Goal: Information Seeking & Learning: Learn about a topic

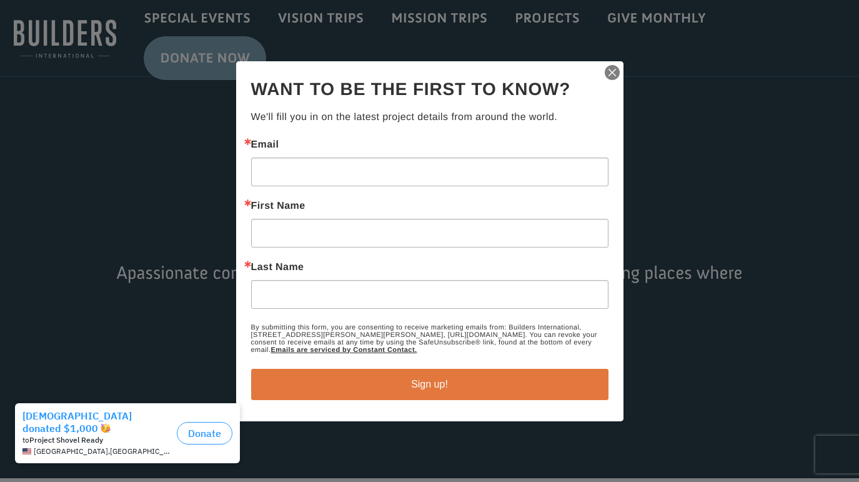
click at [613, 71] on img "button" at bounding box center [611, 72] width 17 height 17
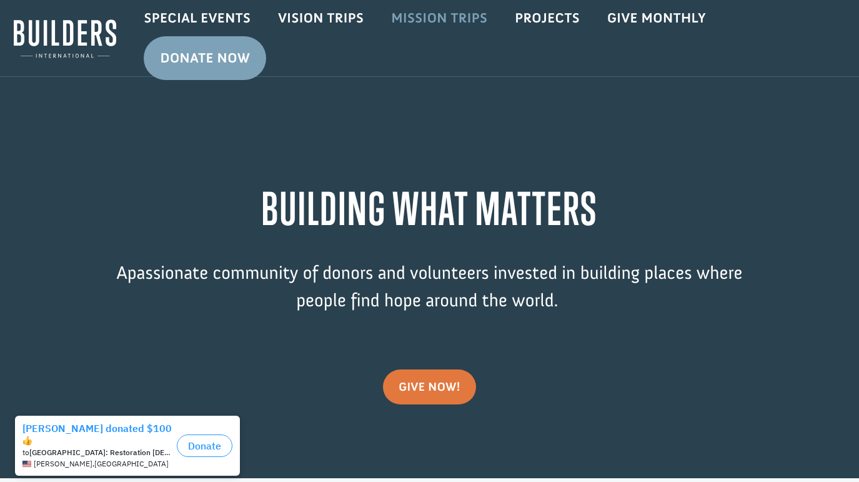
click at [424, 17] on link "Mission Trips" at bounding box center [439, 18] width 124 height 36
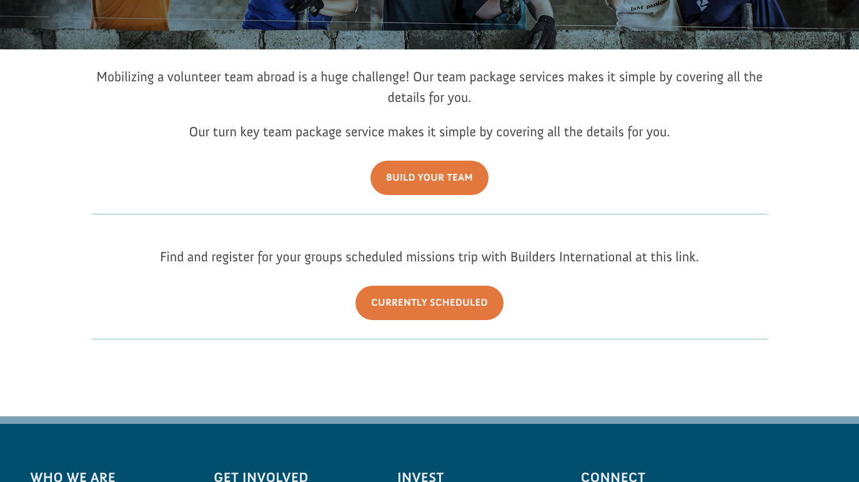
scroll to position [208, 0]
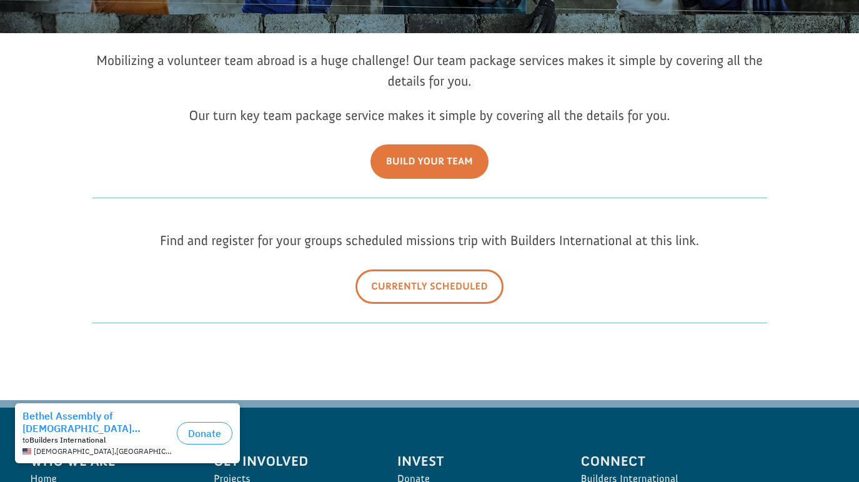
click at [435, 284] on link "Currently Scheduled" at bounding box center [429, 286] width 148 height 34
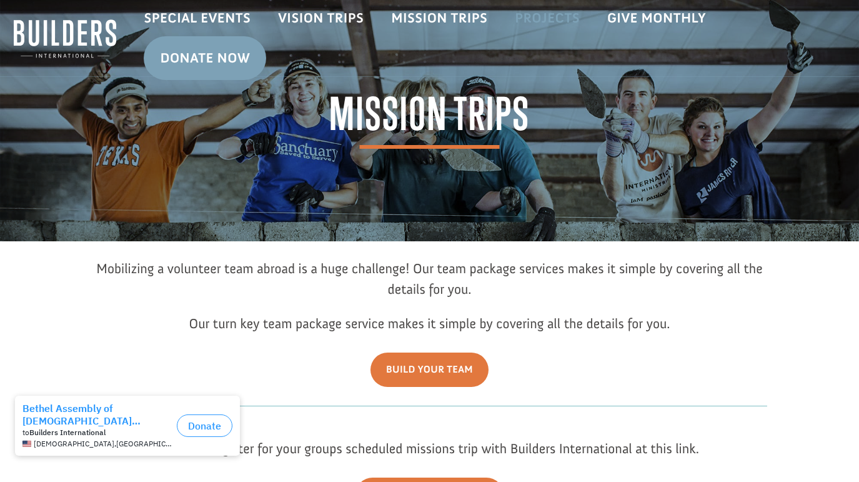
click at [547, 18] on link "Projects" at bounding box center [547, 18] width 92 height 36
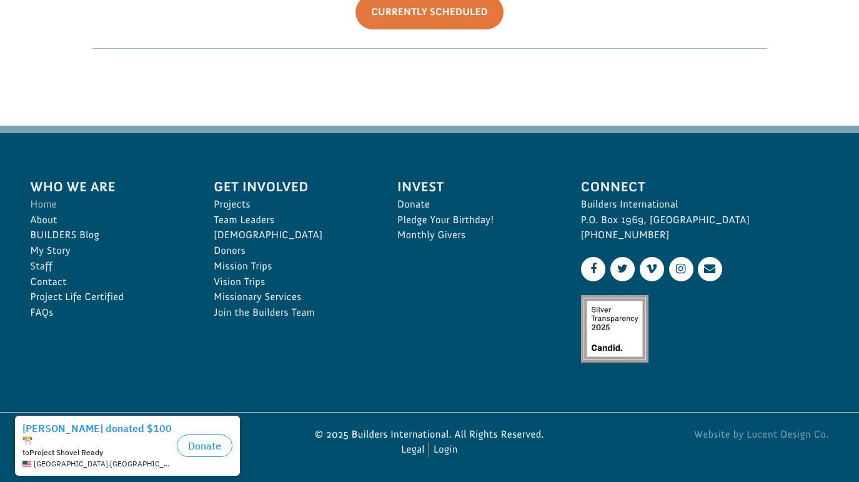
scroll to position [485, 0]
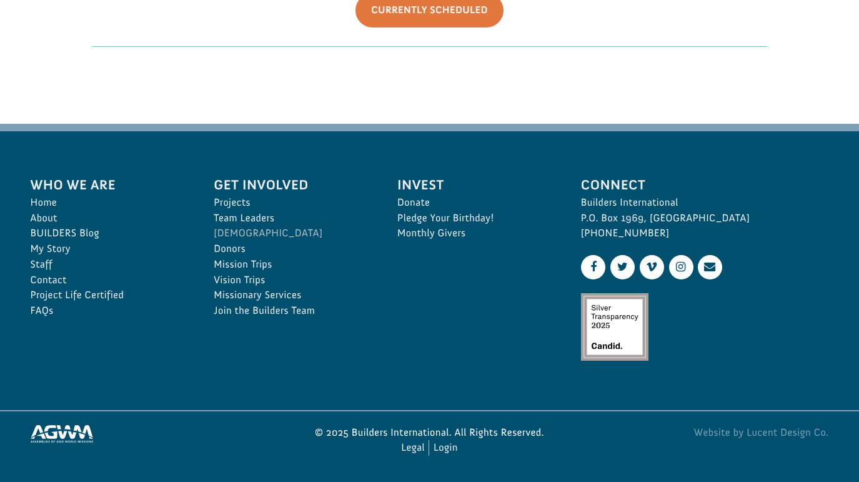
click at [237, 232] on link "[DEMOGRAPHIC_DATA]" at bounding box center [292, 234] width 156 height 16
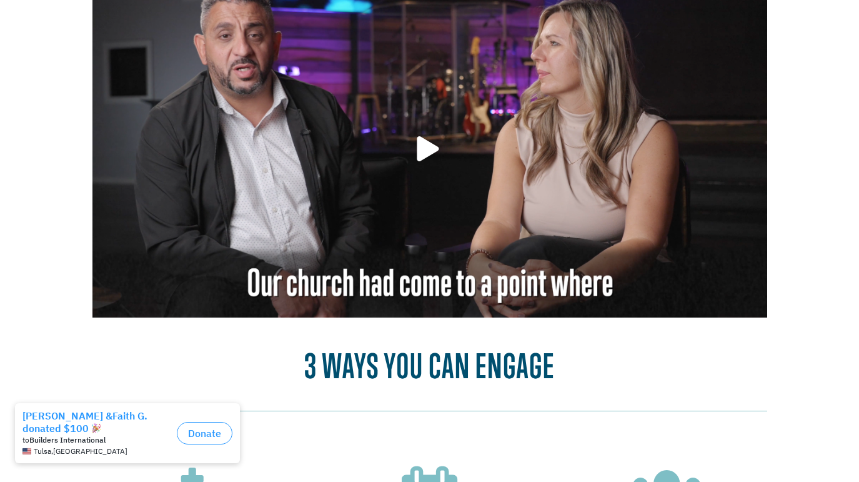
scroll to position [937, 0]
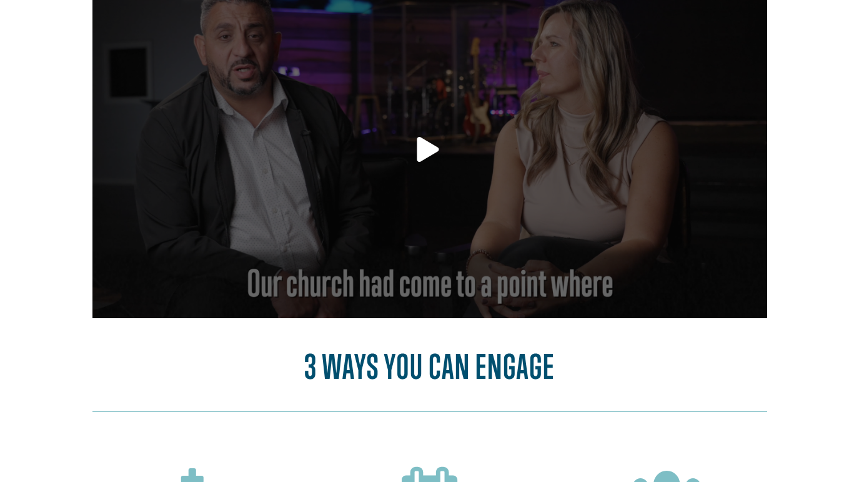
click at [421, 169] on link at bounding box center [428, 153] width 22 height 32
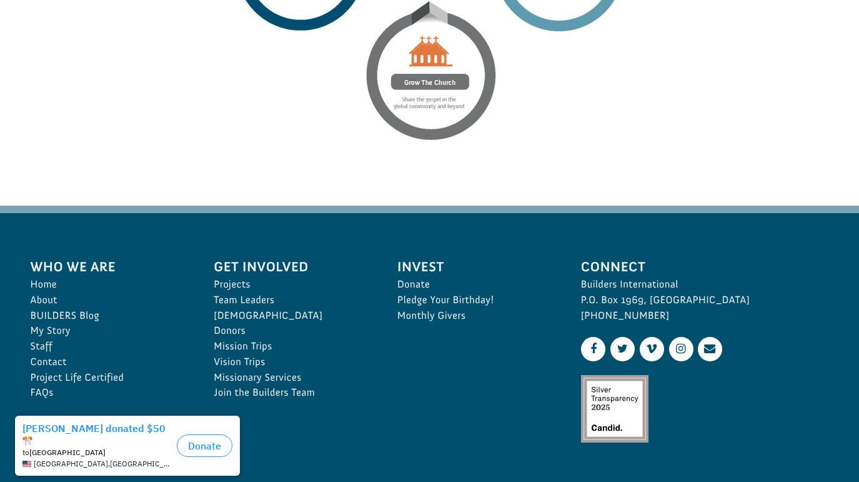
scroll to position [2137, 0]
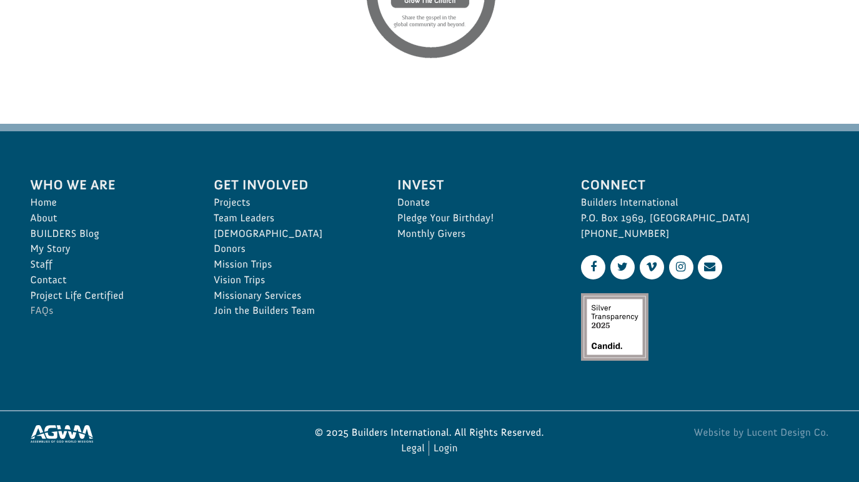
click at [42, 311] on link "FAQs" at bounding box center [109, 311] width 156 height 16
click at [51, 279] on link "Contact" at bounding box center [109, 280] width 156 height 16
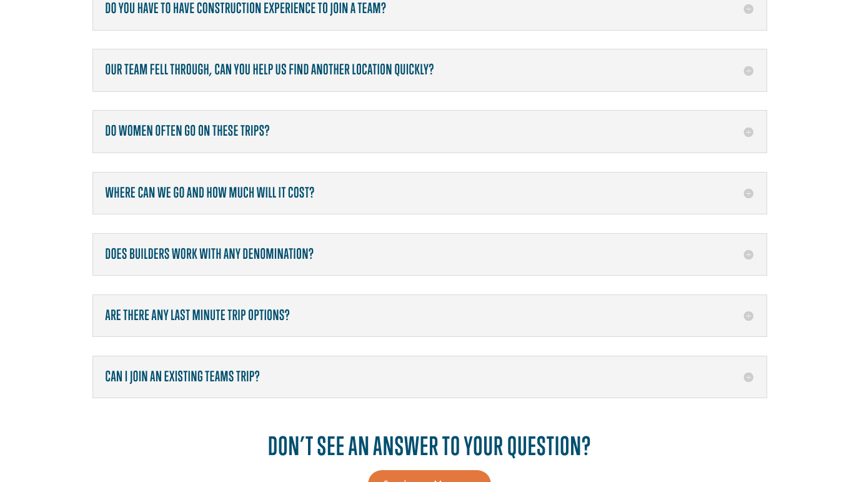
scroll to position [208, 0]
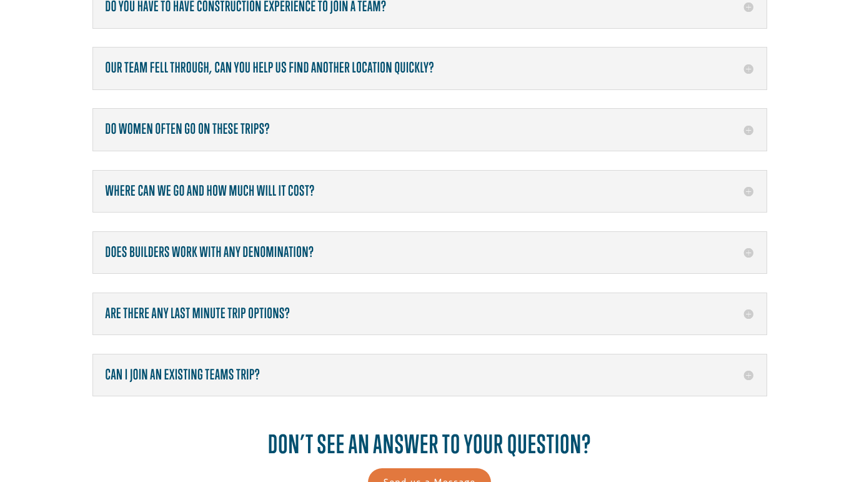
click at [748, 251] on h5 "Does Builders work with any denomination?" at bounding box center [430, 252] width 648 height 16
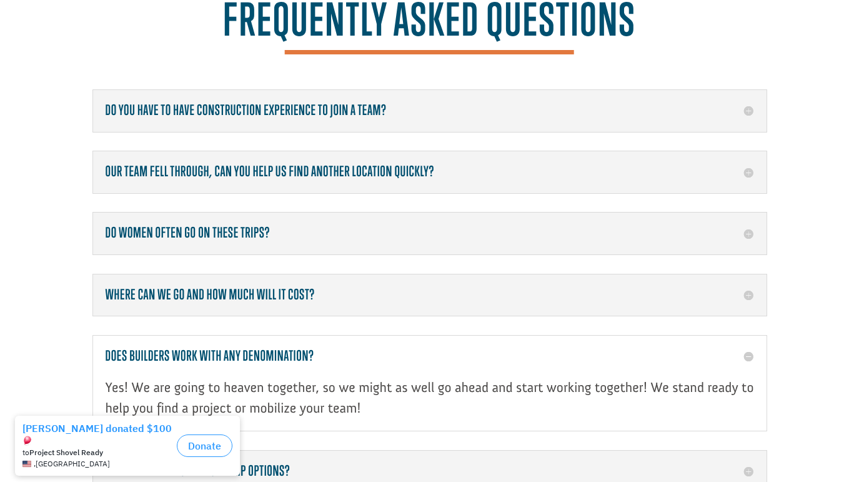
scroll to position [0, 0]
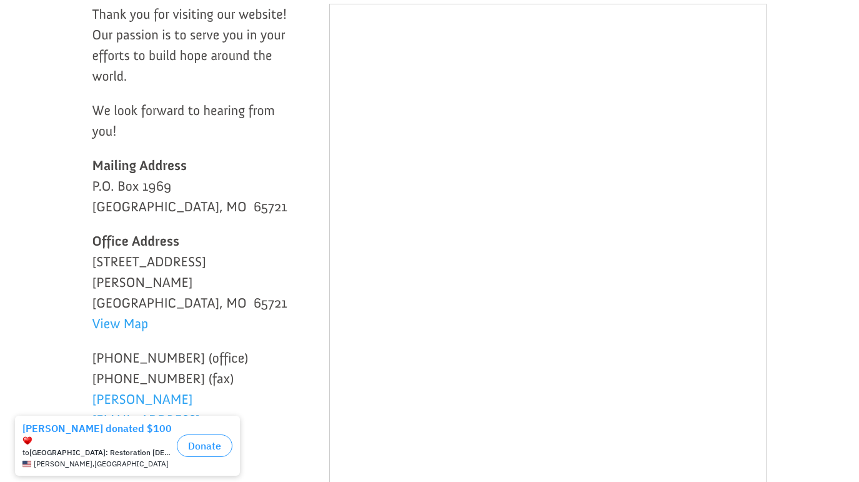
scroll to position [104, 0]
